Goal: Check status: Check status

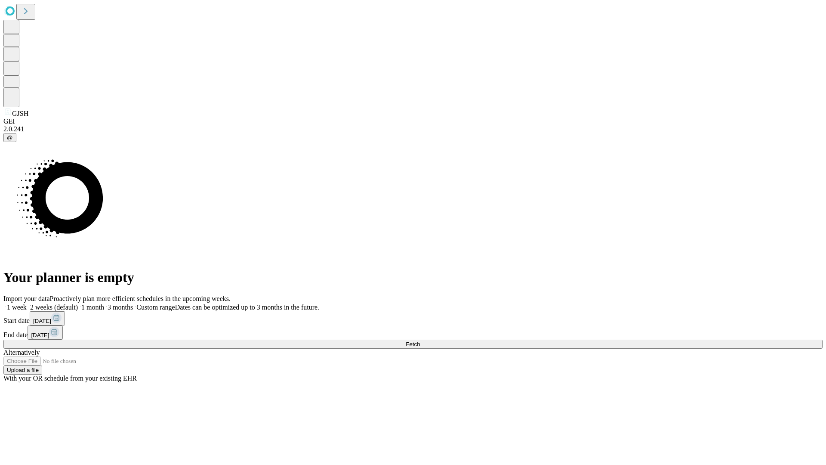
click at [420, 341] on span "Fetch" at bounding box center [413, 344] width 14 height 6
